Goal: Task Accomplishment & Management: Use online tool/utility

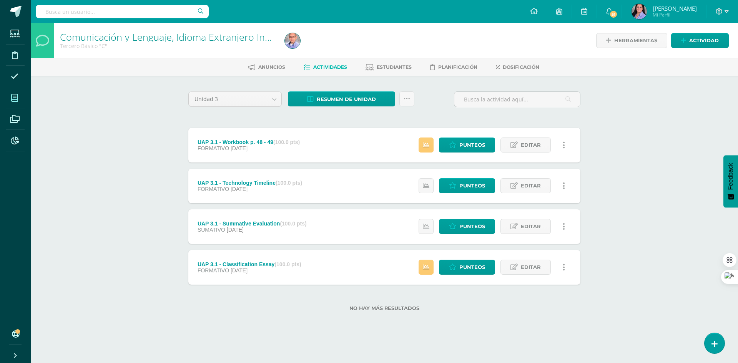
click at [23, 97] on span at bounding box center [14, 97] width 17 height 17
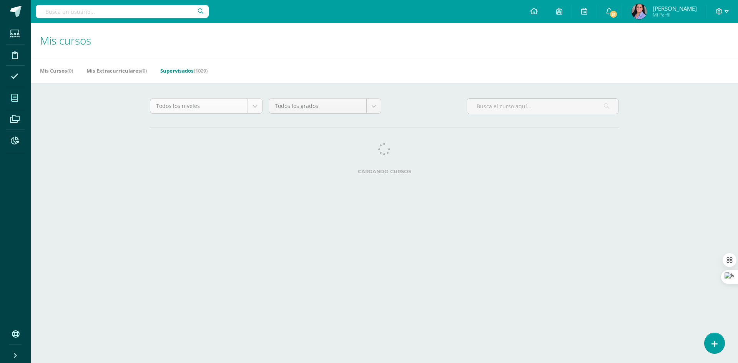
click at [257, 107] on body "Estudiantes Disciplina Asistencia Mis cursos Archivos Reportes Soporte Centro d…" at bounding box center [369, 96] width 738 height 193
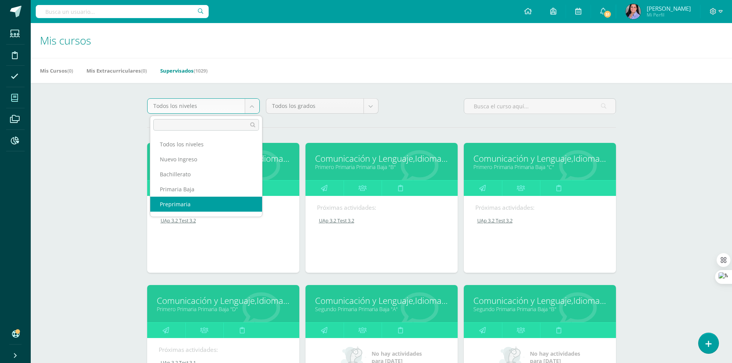
scroll to position [28, 0]
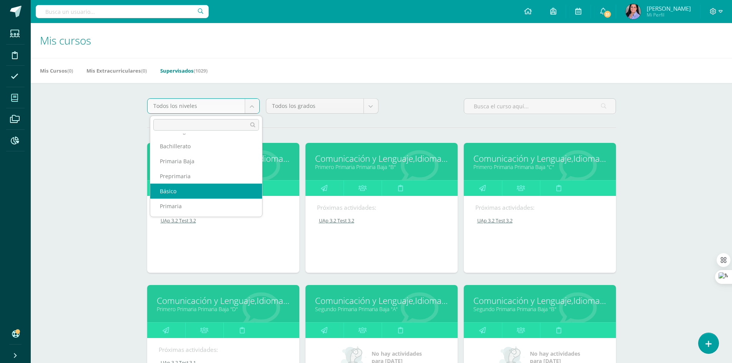
select select "6"
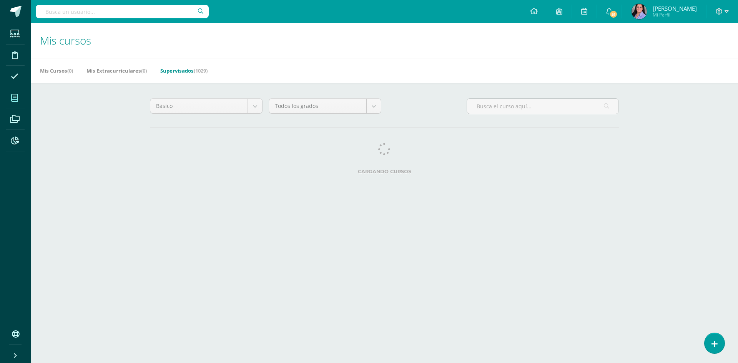
click at [372, 108] on body "Estudiantes Disciplina Asistencia Mis cursos Archivos Reportes Soporte Centro d…" at bounding box center [369, 96] width 738 height 193
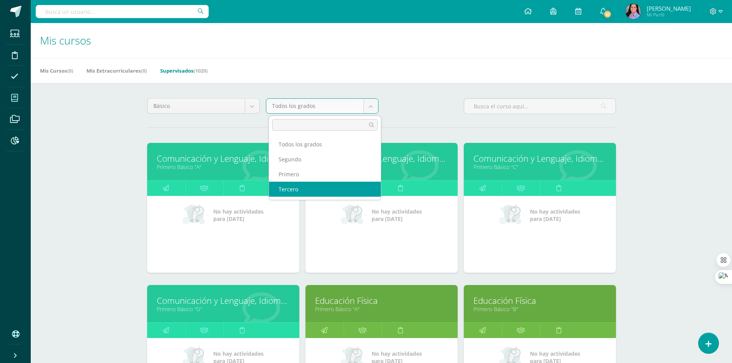
select select "26"
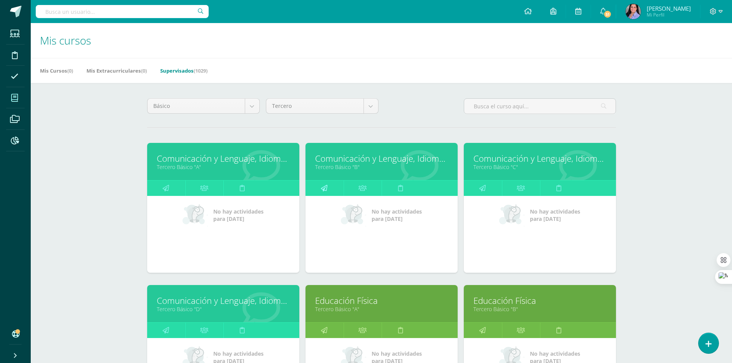
click at [329, 195] on link at bounding box center [325, 188] width 38 height 15
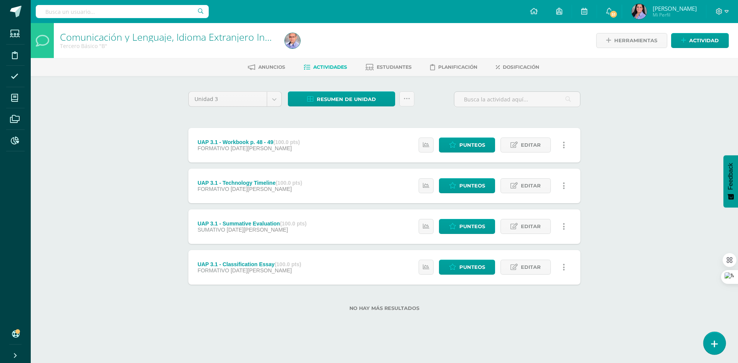
click at [714, 348] on icon at bounding box center [714, 344] width 7 height 9
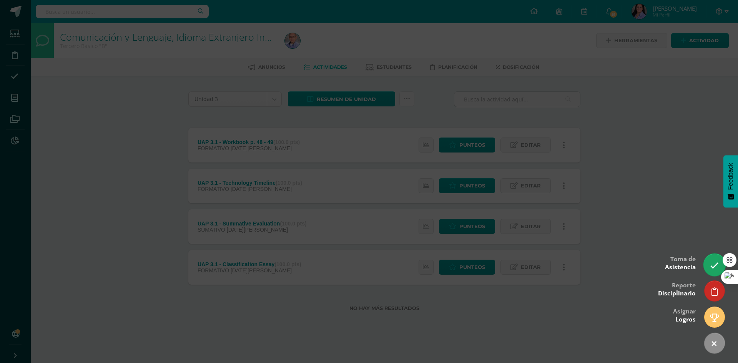
click at [708, 263] on link at bounding box center [714, 265] width 22 height 22
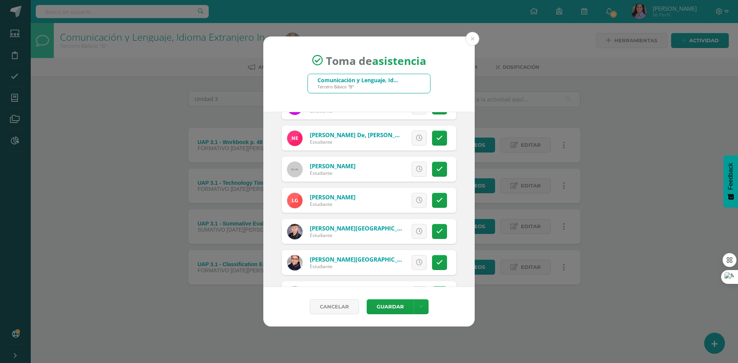
scroll to position [269, 0]
click at [432, 173] on link at bounding box center [439, 170] width 15 height 15
